Goal: Use online tool/utility: Use online tool/utility

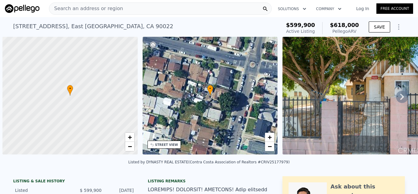
scroll to position [0, 2]
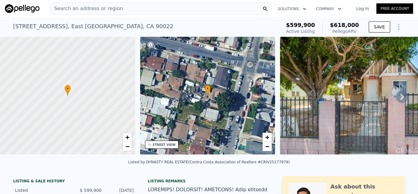
type input "2"
type input "4"
type input "949"
type input "1536"
type input "627"
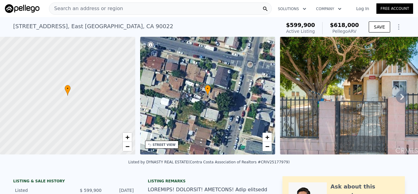
type input "8398.368"
type input "$ 326,000"
type input "4"
type input "-$ 65,227"
